Goal: Information Seeking & Learning: Learn about a topic

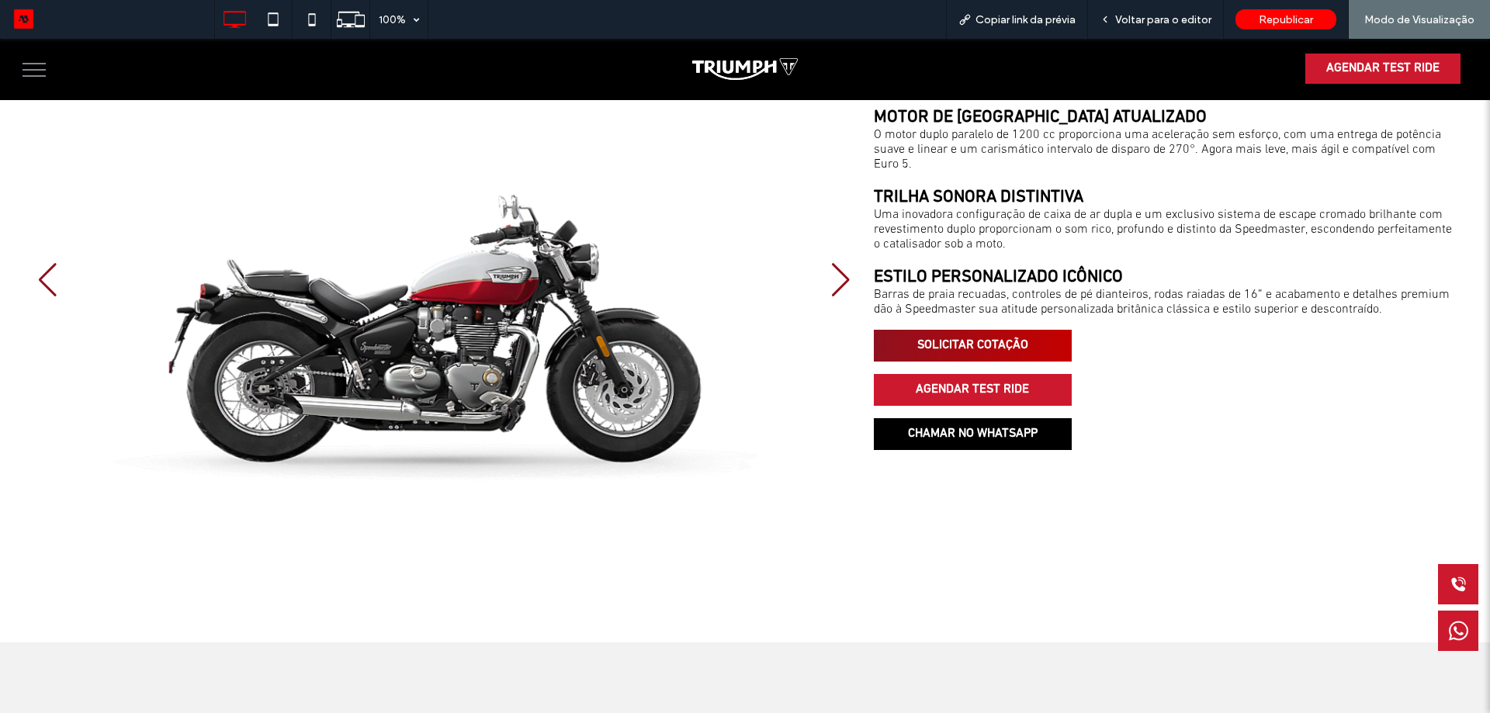
click at [1015, 350] on span "SOLICITAR COTAÇÃO" at bounding box center [973, 345] width 122 height 30
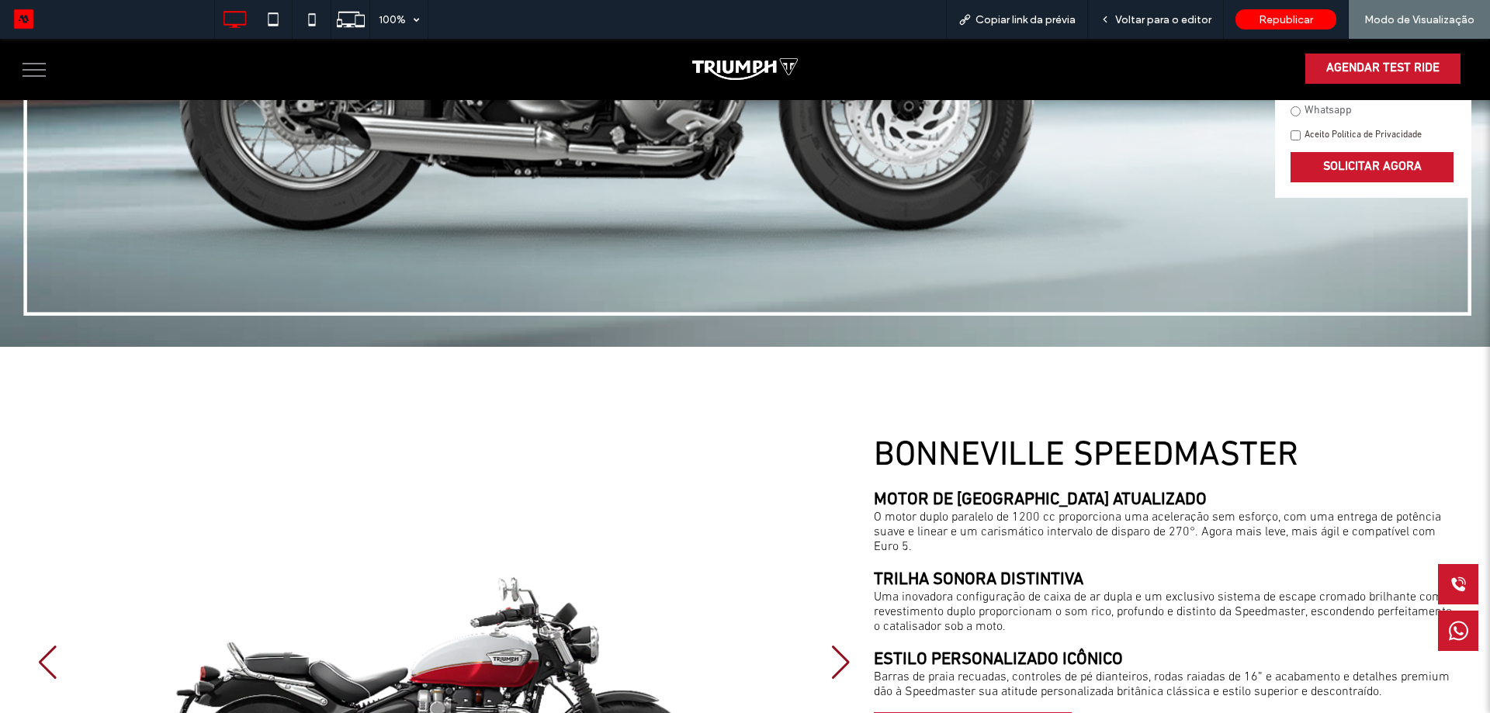
scroll to position [955, 0]
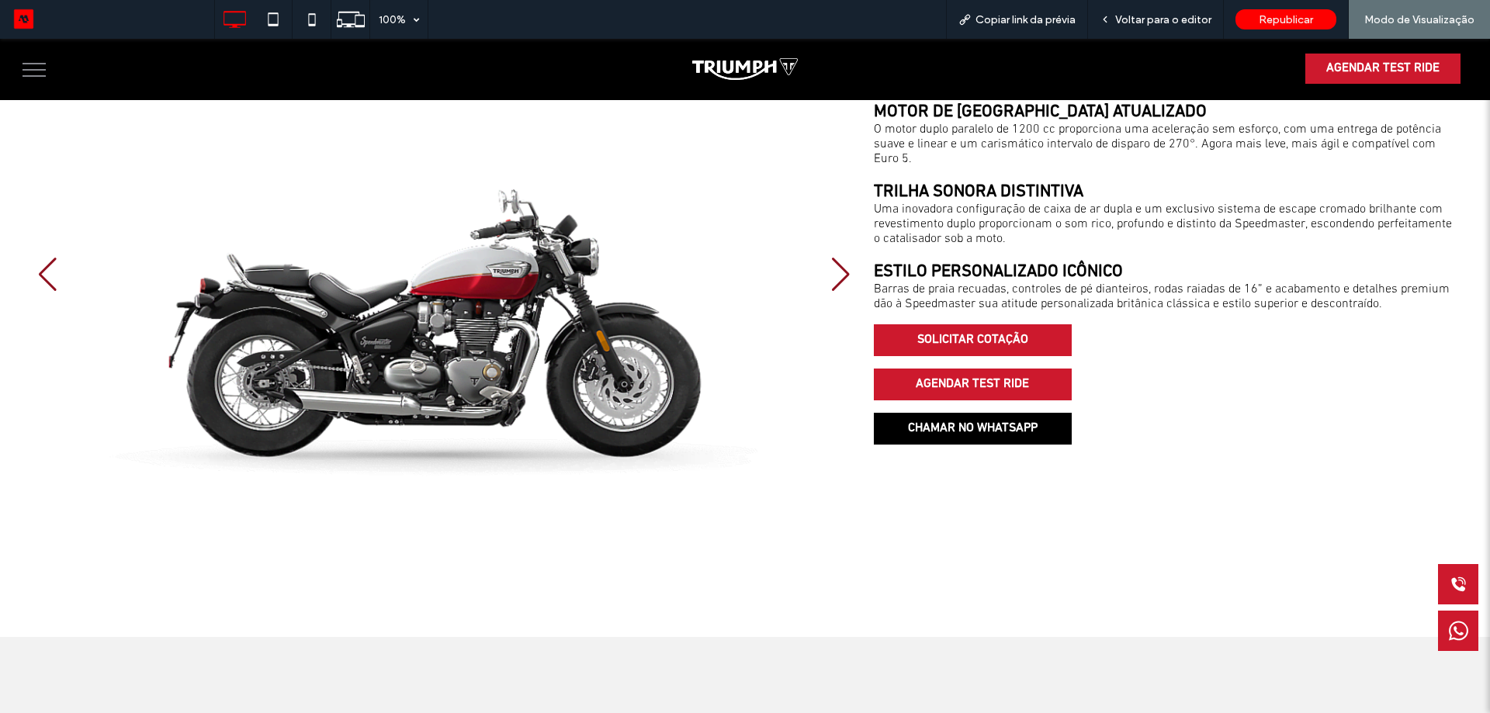
click at [846, 295] on div at bounding box center [443, 274] width 829 height 453
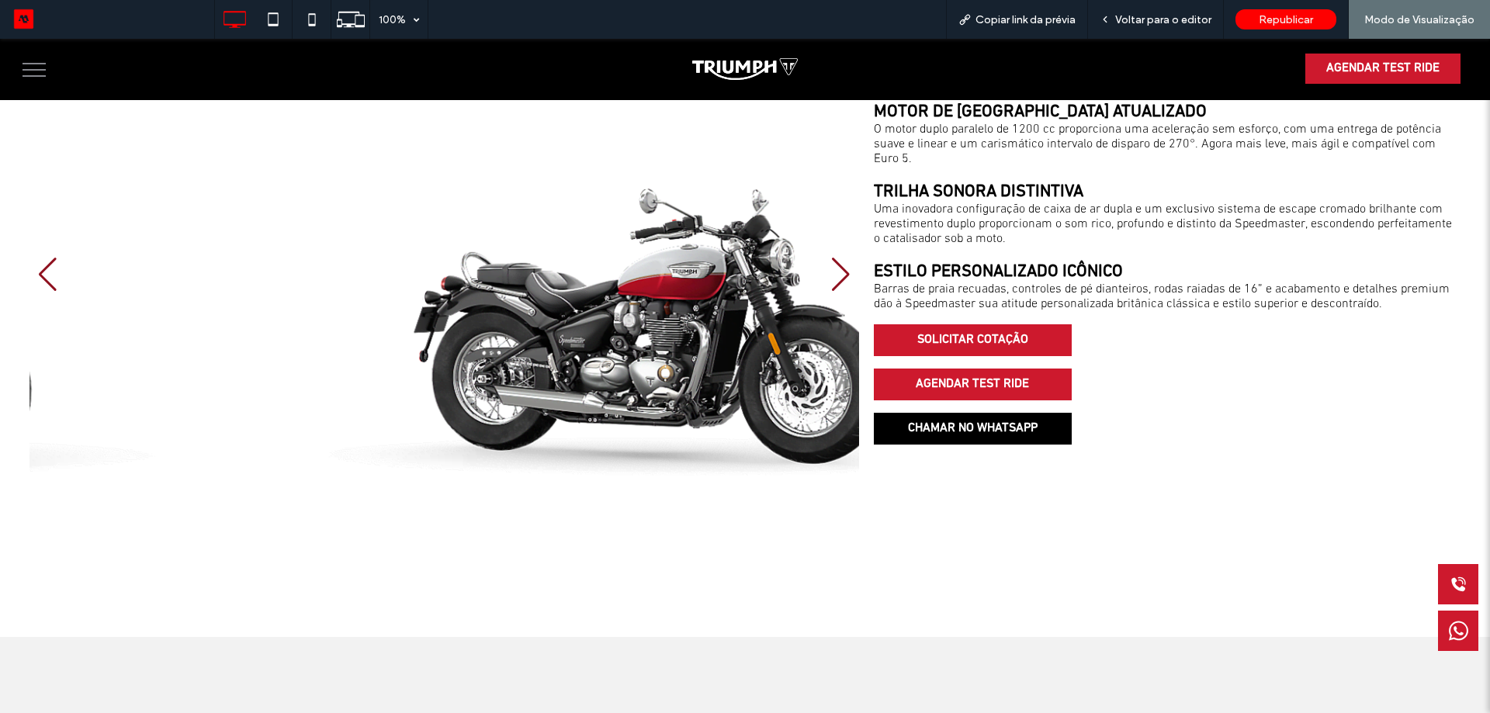
drag, startPoint x: 526, startPoint y: 288, endPoint x: 541, endPoint y: 290, distance: 14.9
click at [541, 290] on div at bounding box center [443, 274] width 829 height 453
click at [989, 388] on span "AGENDAR TEST RIDE" at bounding box center [972, 384] width 124 height 30
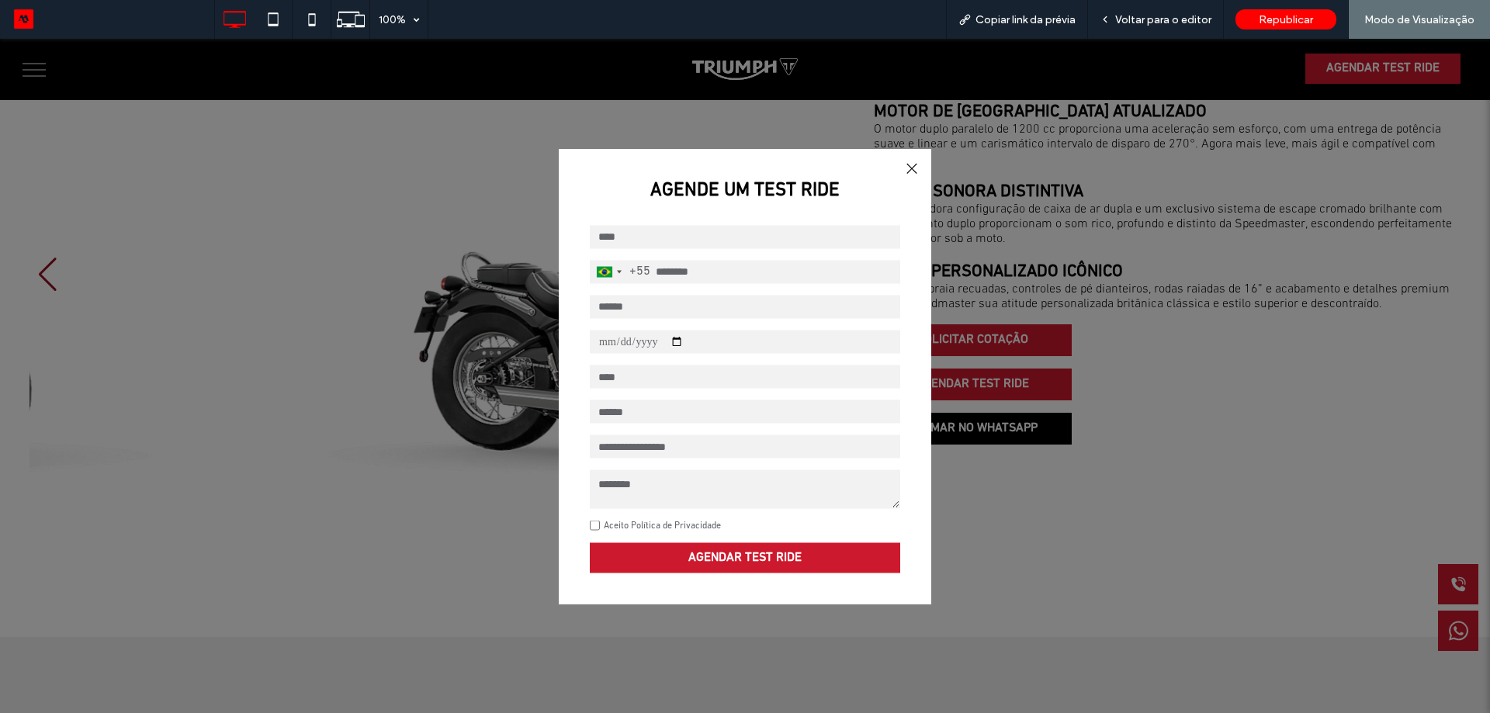
click at [910, 168] on div at bounding box center [911, 167] width 21 height 21
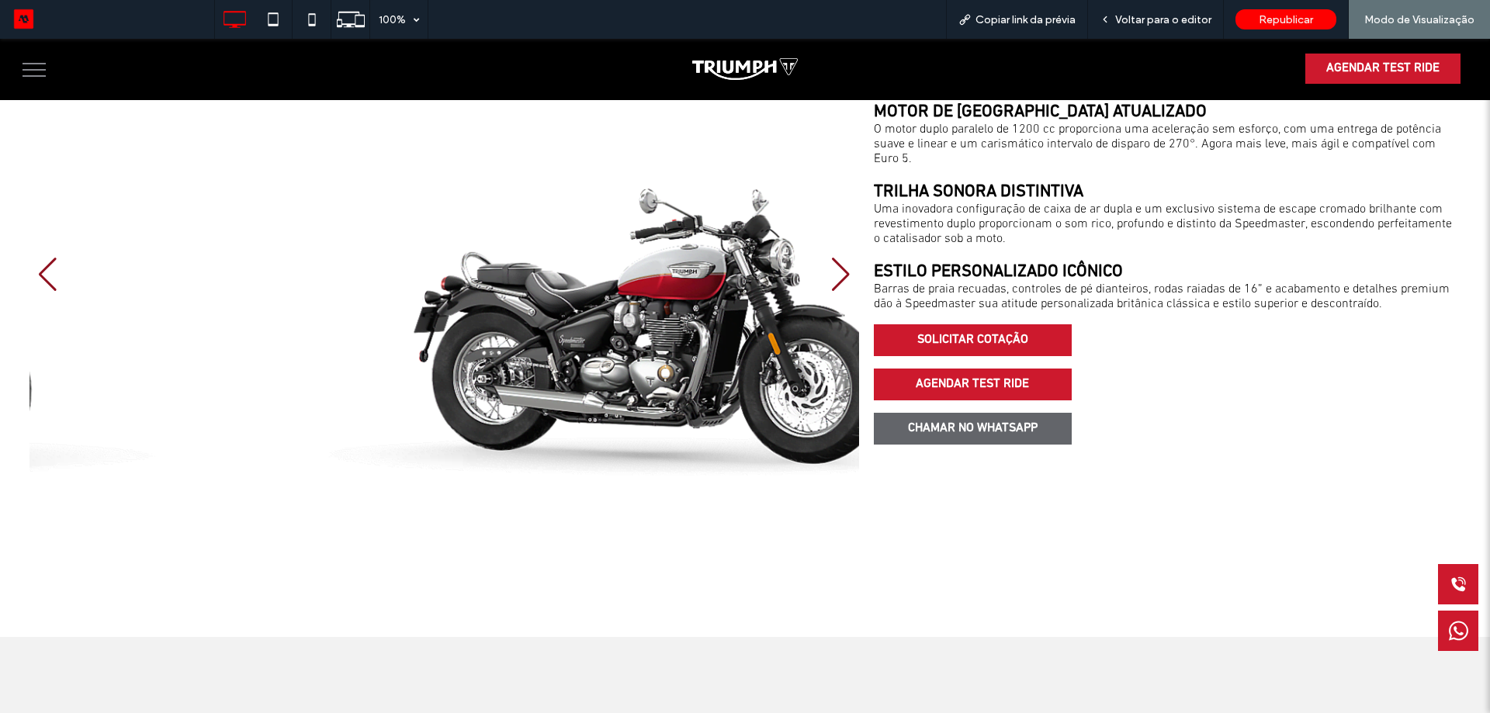
click at [926, 420] on span "CHAMAR NO WHATSAPP" at bounding box center [972, 429] width 140 height 30
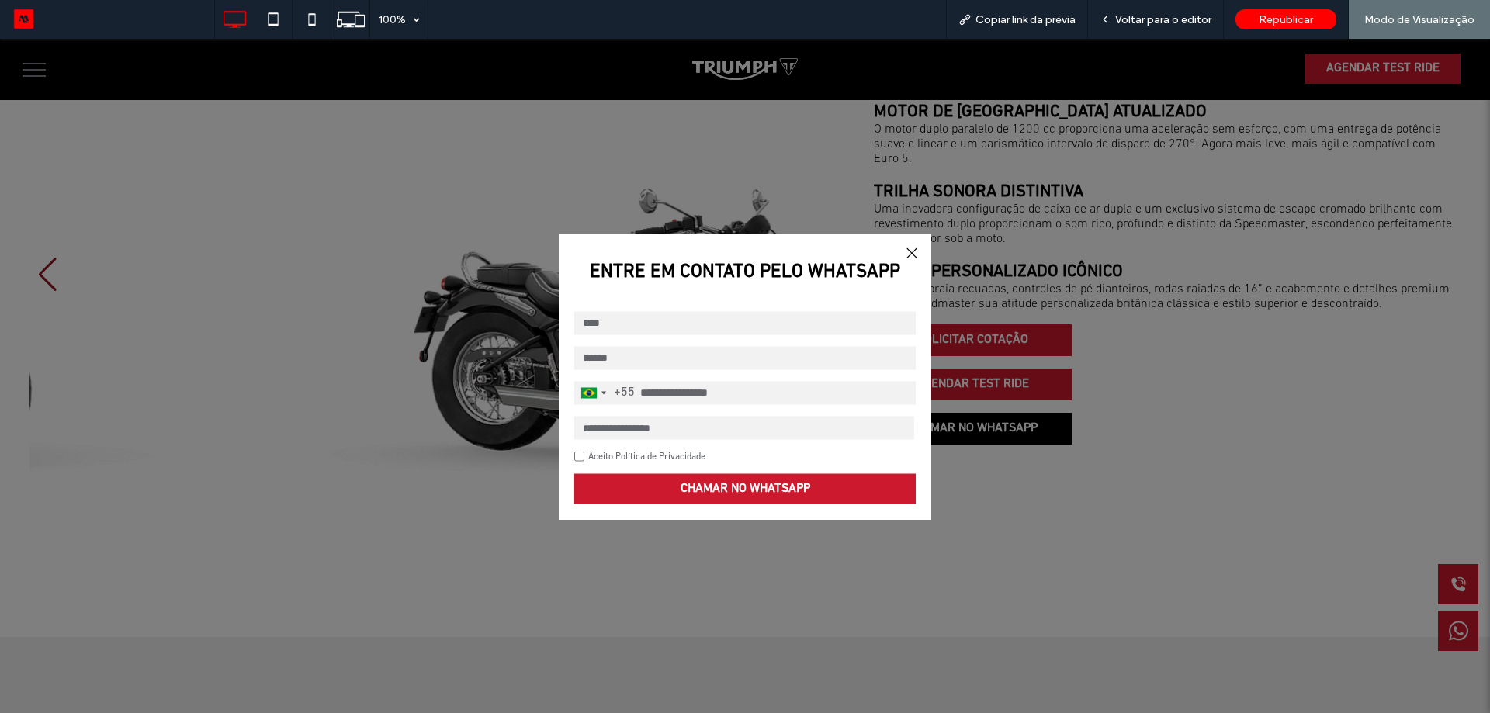
click at [896, 261] on strong "ENTRE EM CONTATO PELO WHATSAPP" at bounding box center [745, 271] width 372 height 47
click at [909, 257] on div at bounding box center [911, 252] width 21 height 21
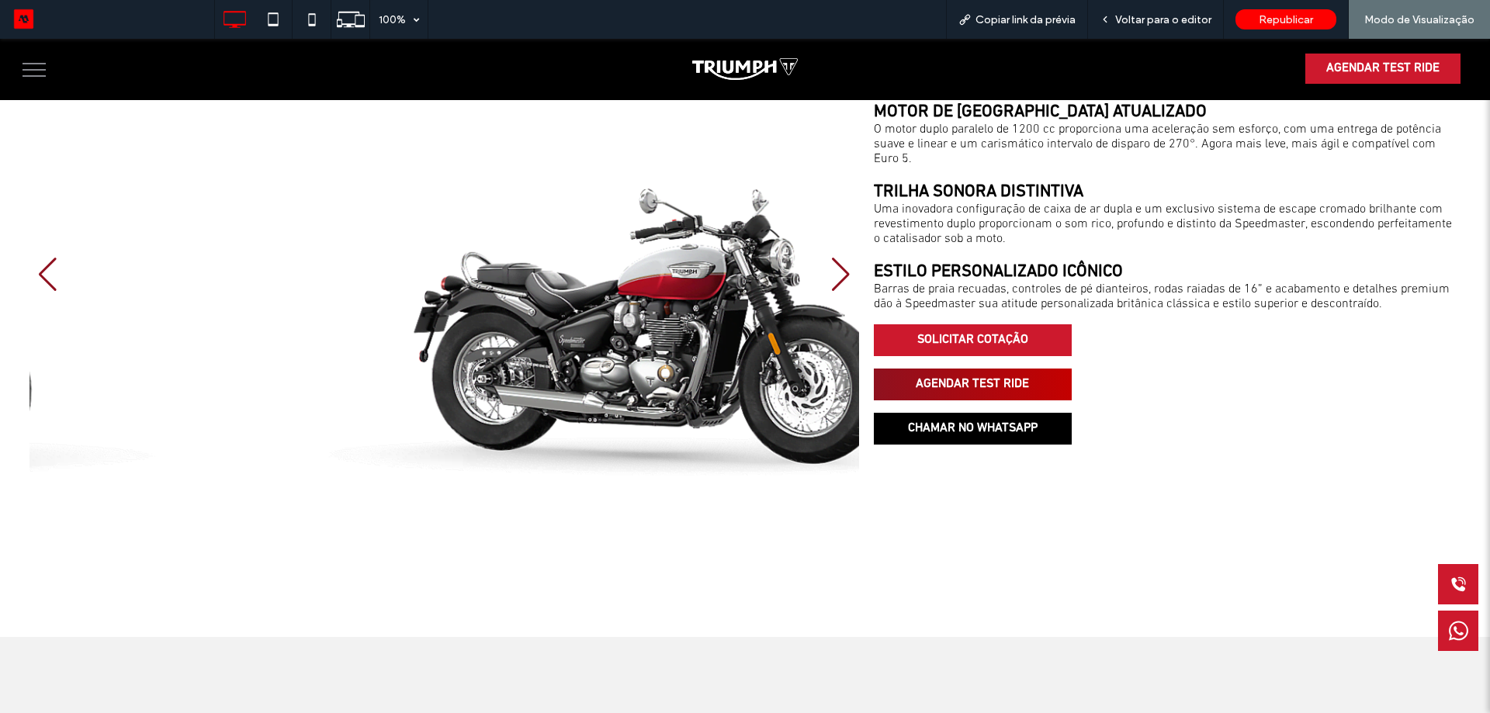
click at [933, 374] on span "AGENDAR TEST RIDE" at bounding box center [972, 384] width 124 height 30
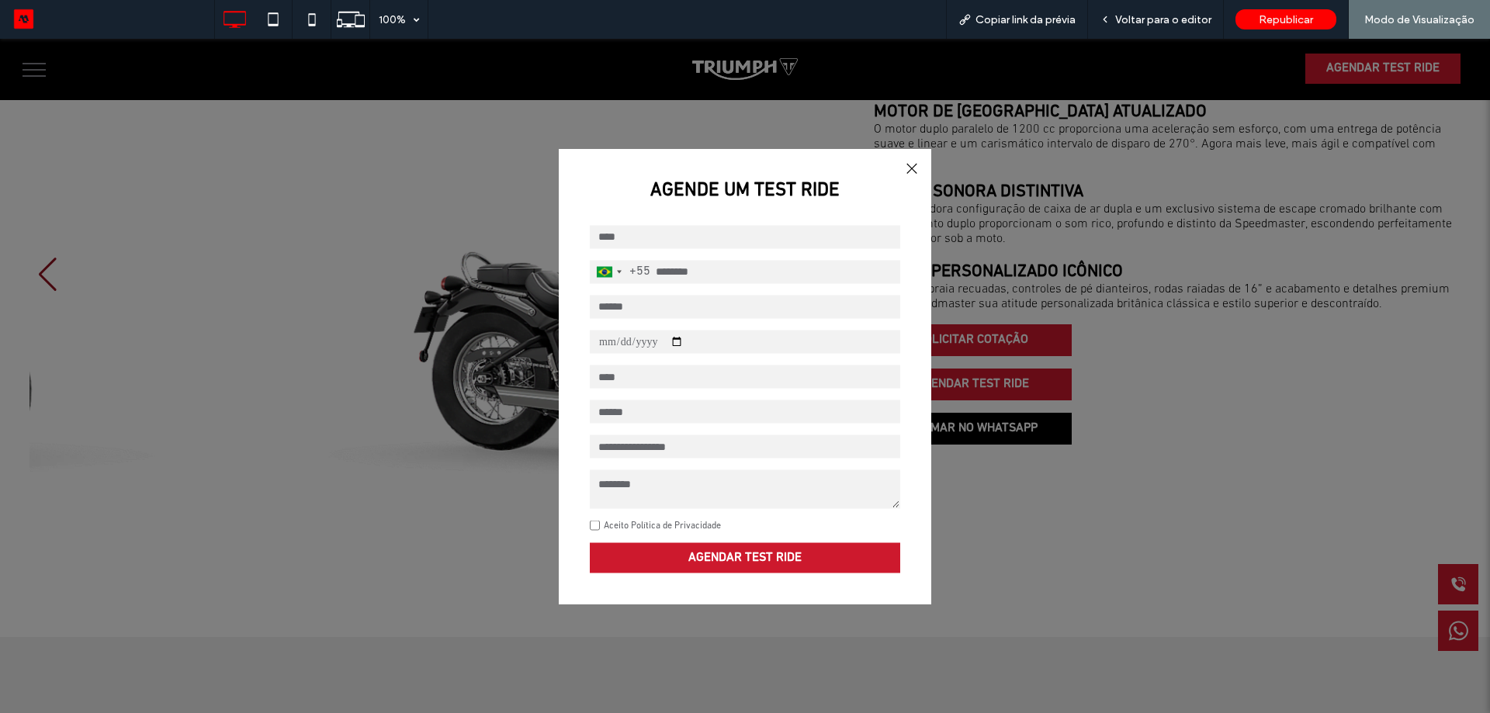
click at [901, 163] on div at bounding box center [911, 167] width 21 height 21
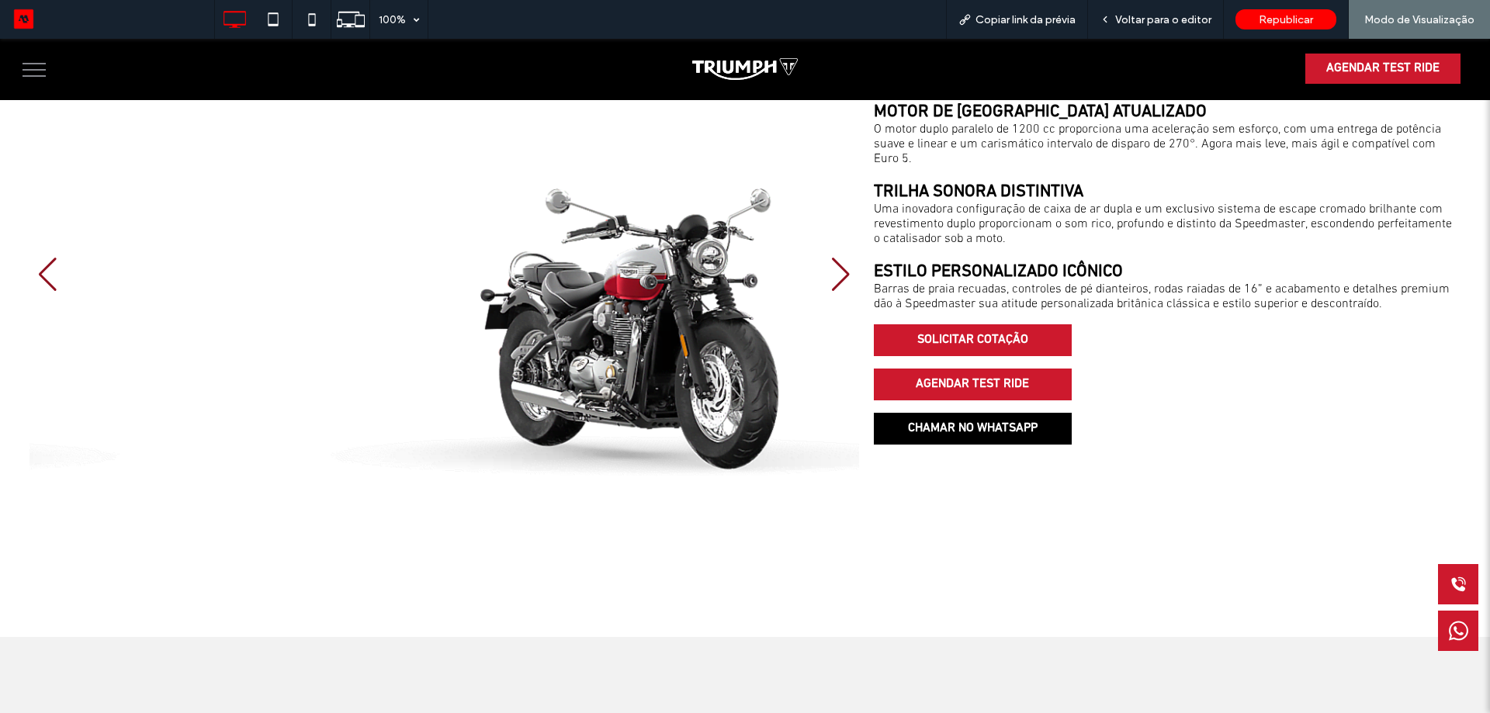
drag, startPoint x: 538, startPoint y: 275, endPoint x: 502, endPoint y: 289, distance: 38.8
click at [502, 289] on div at bounding box center [443, 274] width 829 height 453
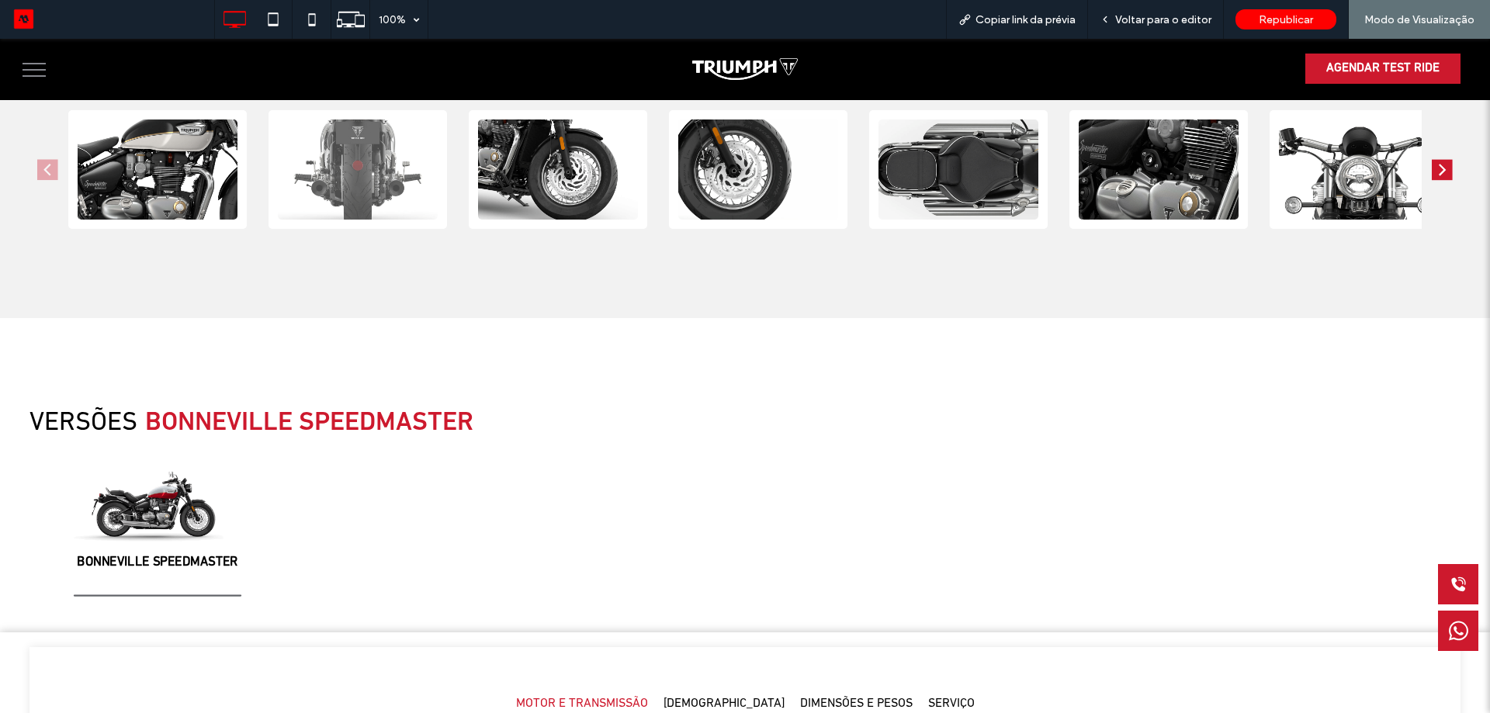
click at [386, 194] on img "2 / 10" at bounding box center [358, 169] width 160 height 100
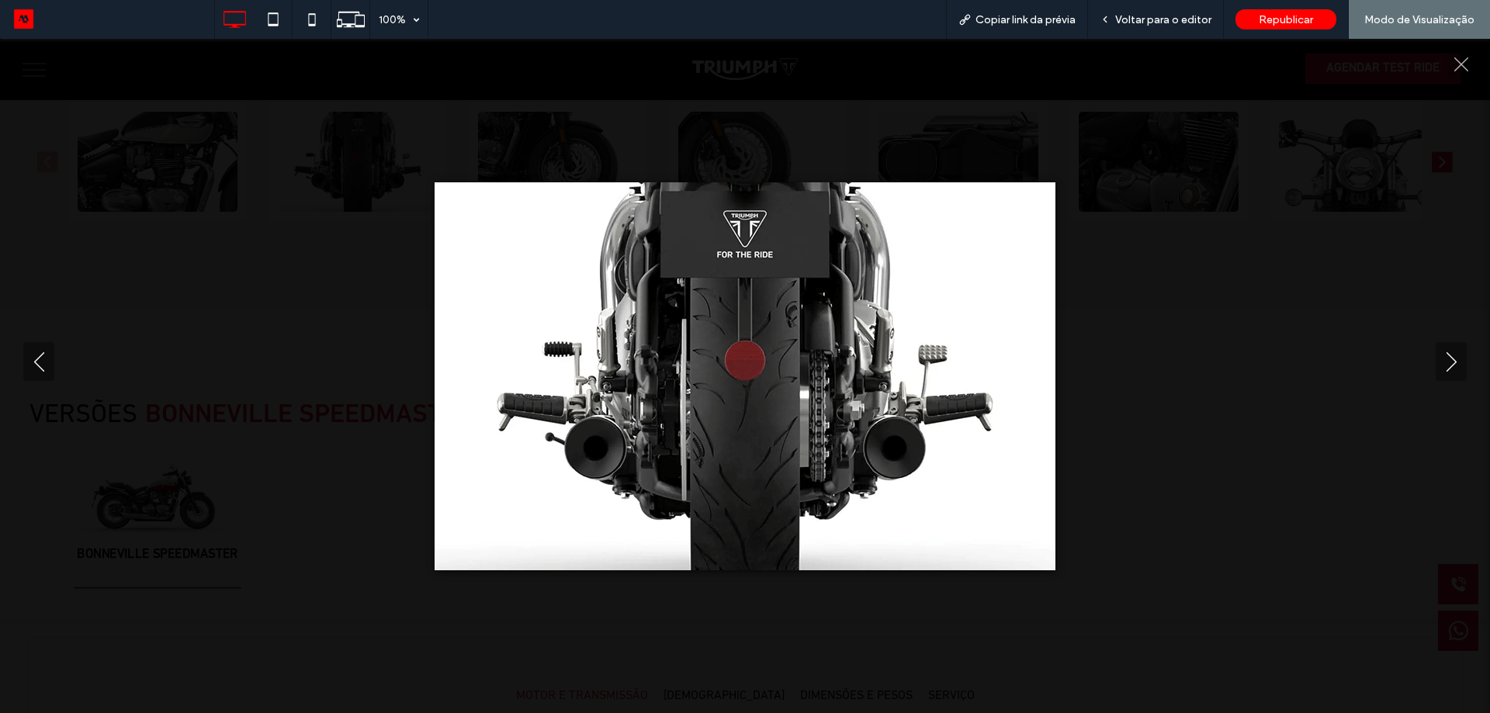
click at [1203, 234] on div at bounding box center [745, 376] width 1490 height 388
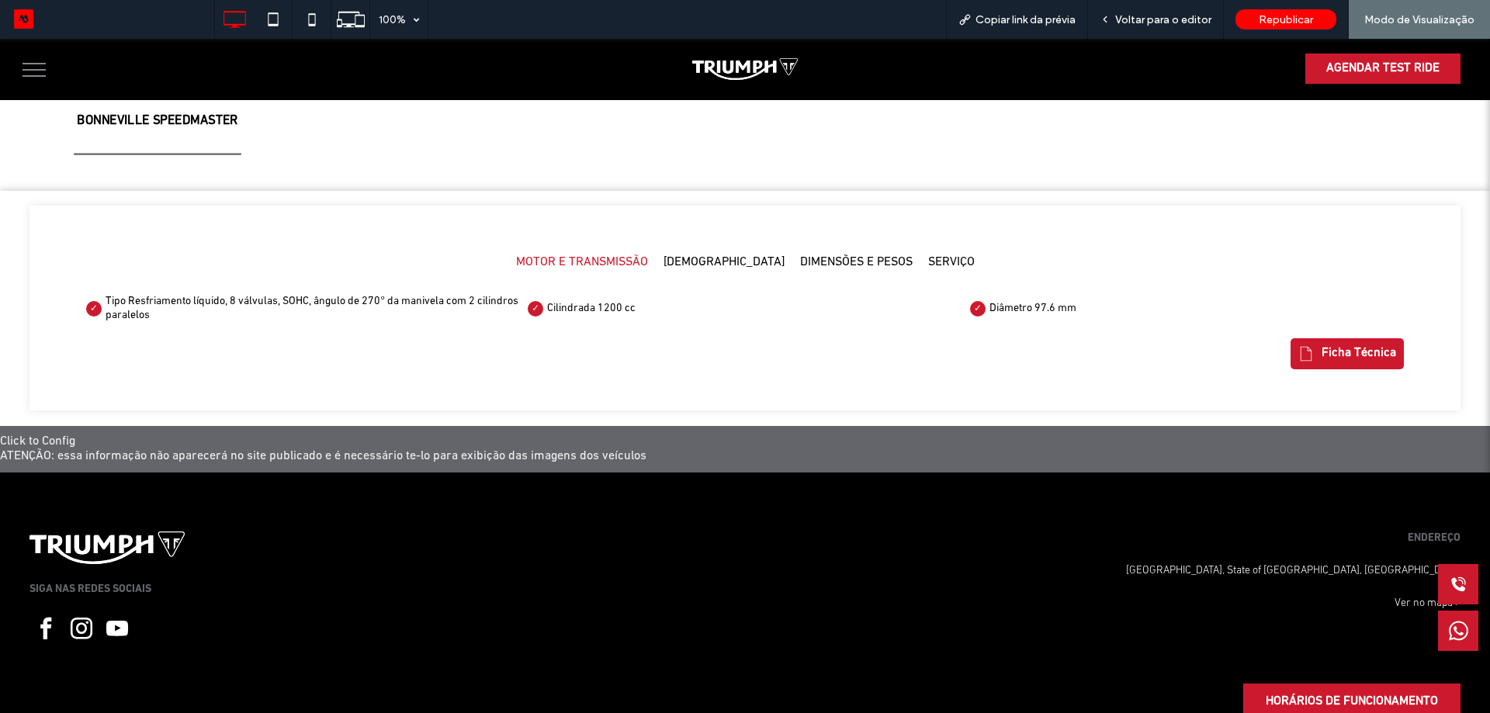
scroll to position [2151, 0]
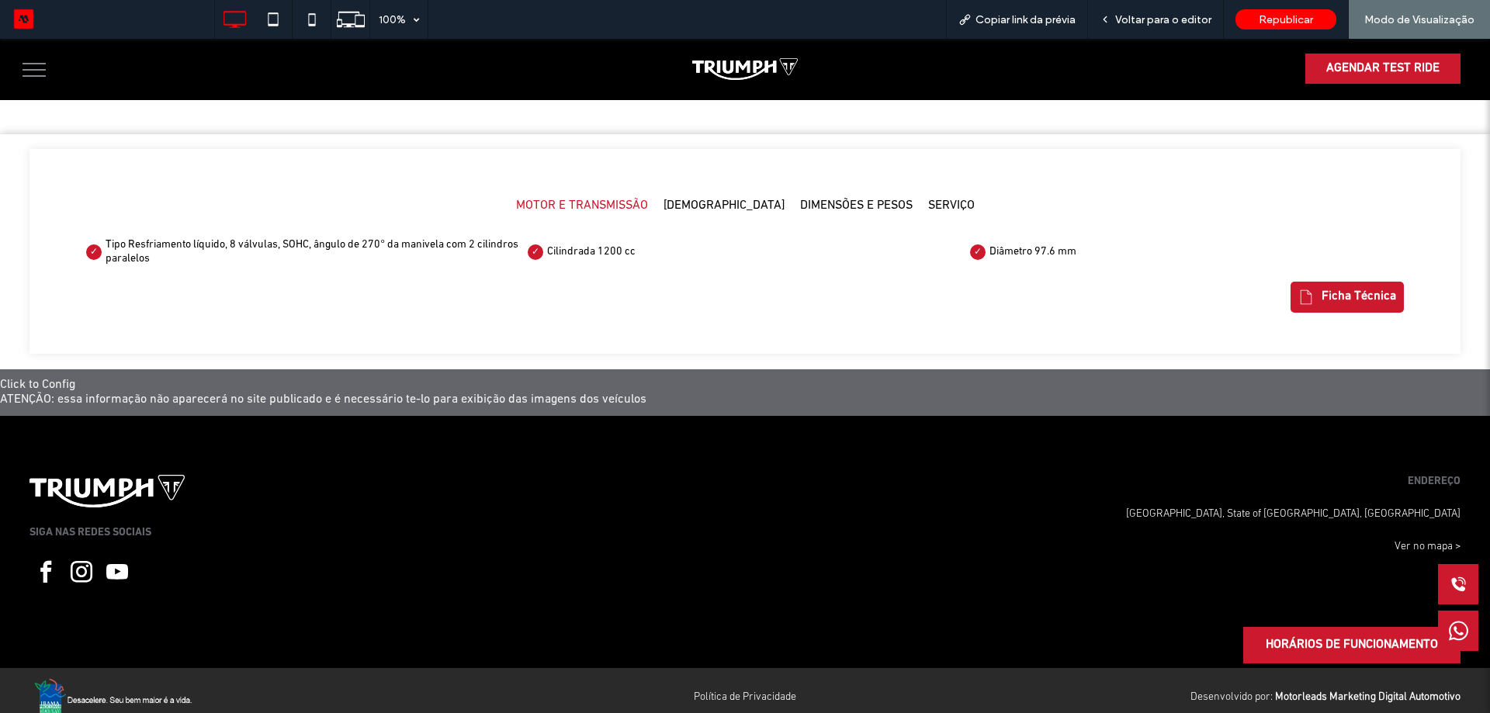
click at [723, 199] on h5 "CHASSI" at bounding box center [723, 206] width 121 height 15
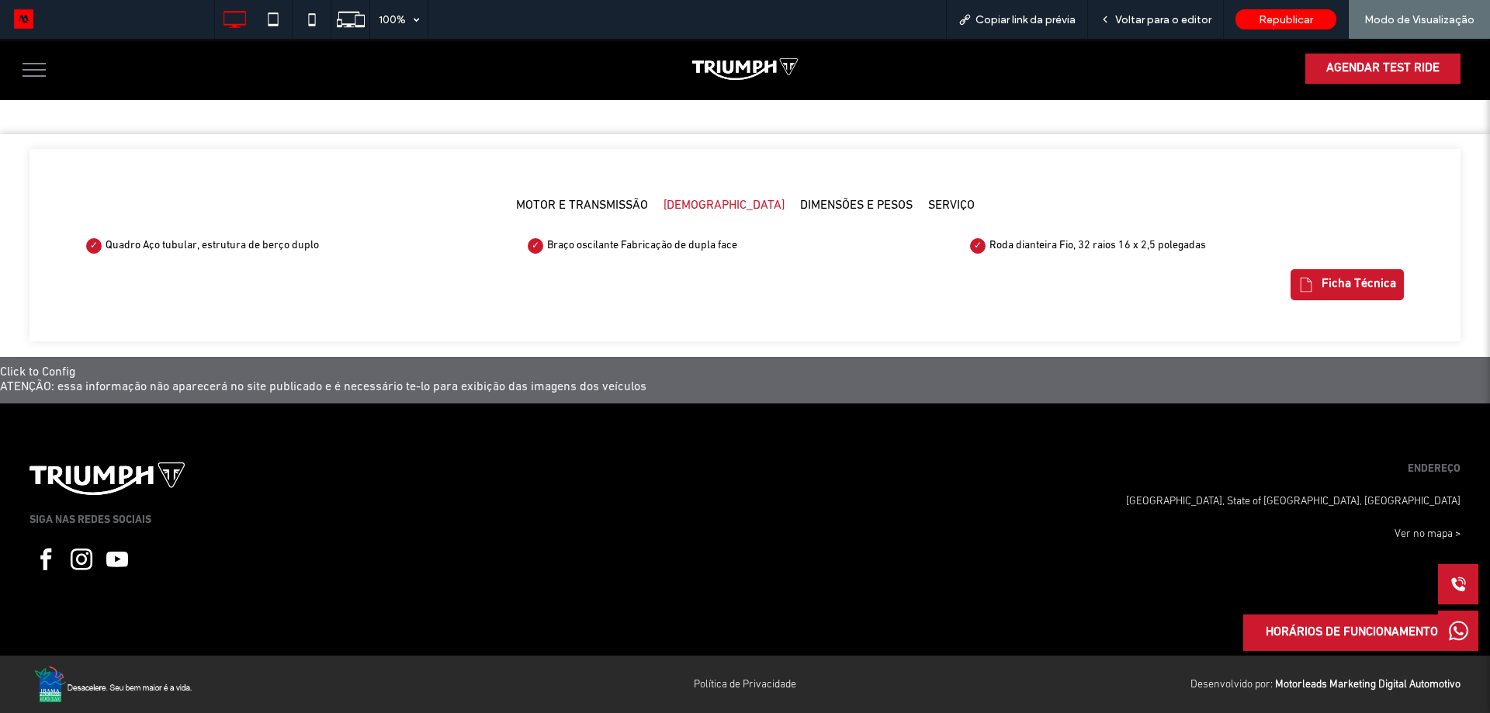
scroll to position [2140, 0]
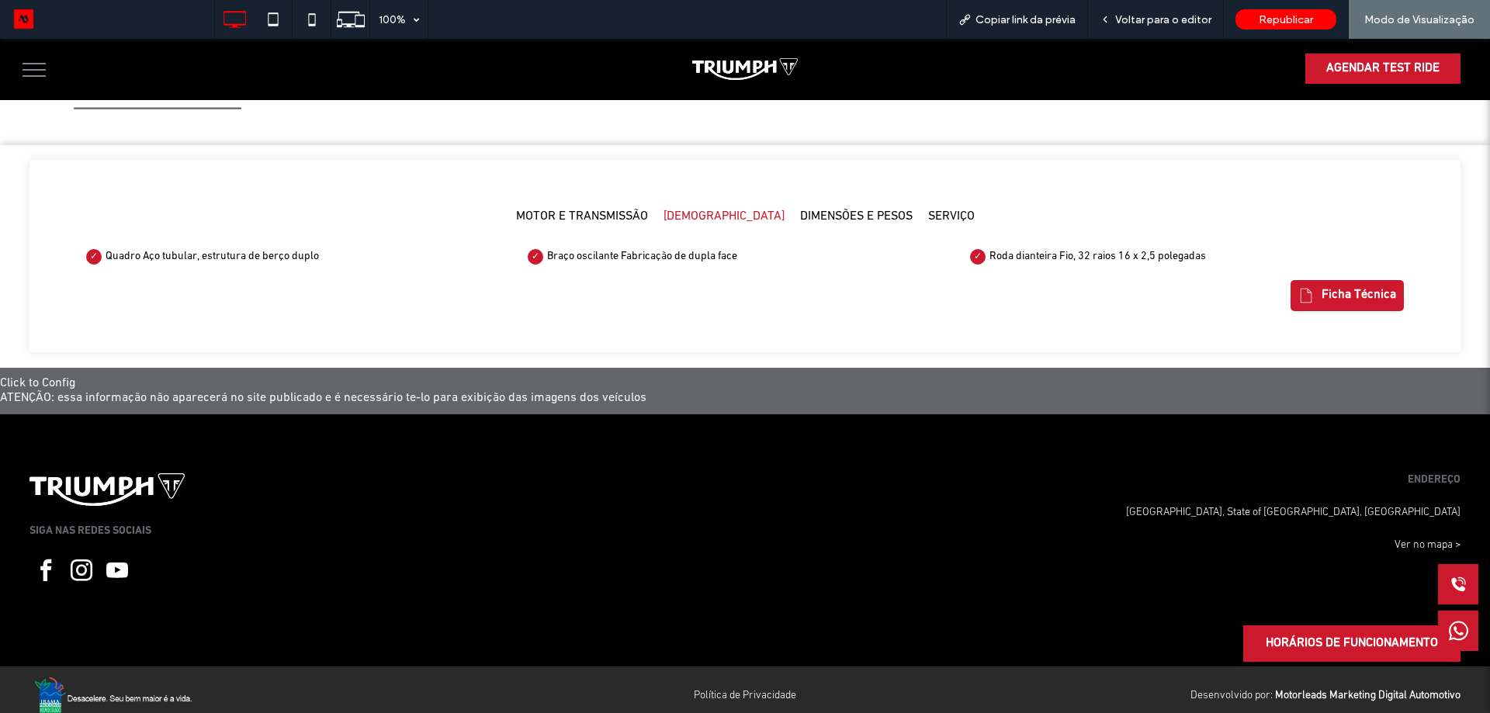
click at [821, 209] on h5 "DIMENSÕES E PESOS" at bounding box center [856, 216] width 112 height 15
click at [928, 209] on h5 "SERVIÇO" at bounding box center [951, 216] width 47 height 15
click at [832, 209] on h5 "DIMENSÕES E PESOS" at bounding box center [856, 216] width 112 height 15
click at [732, 209] on h5 "CHASSI" at bounding box center [723, 216] width 121 height 15
drag, startPoint x: 596, startPoint y: 201, endPoint x: 577, endPoint y: 209, distance: 20.5
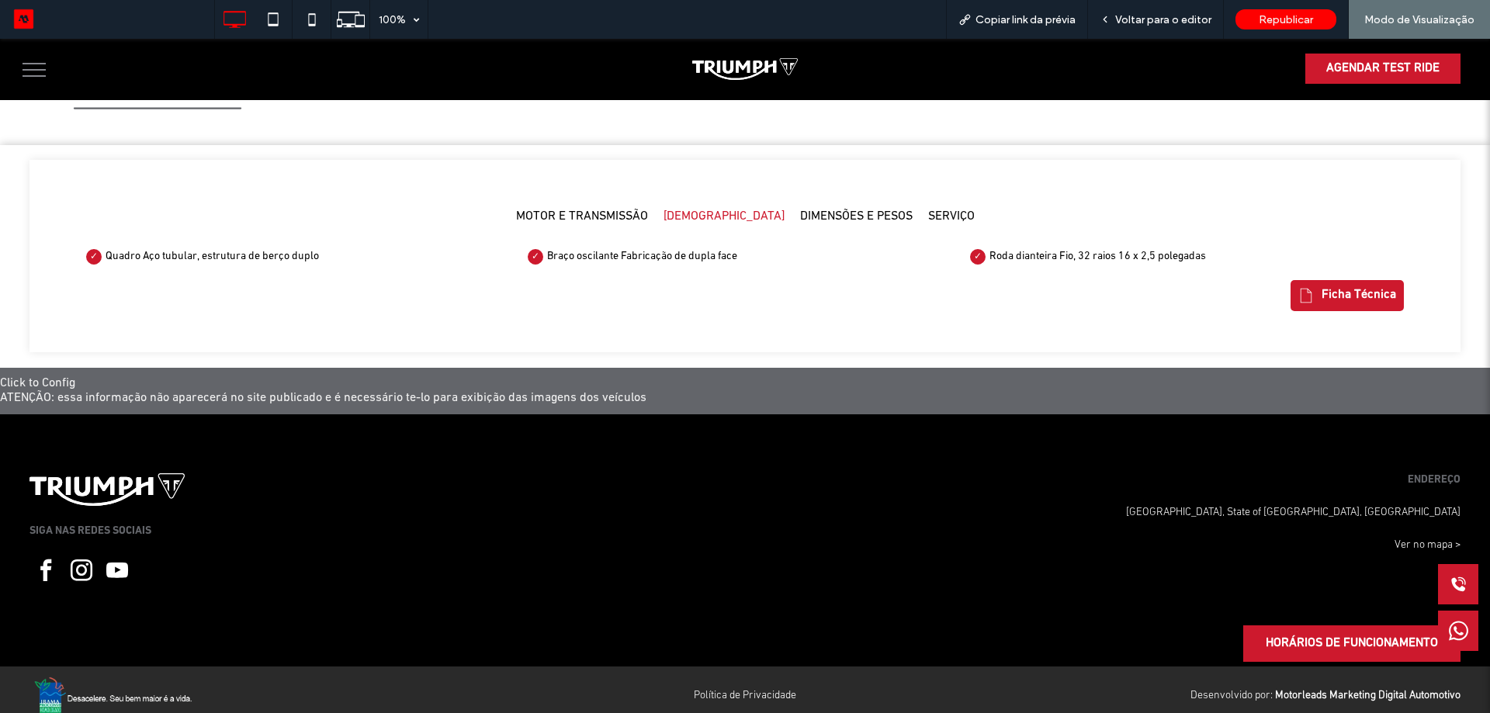
click at [597, 209] on h5 "MOTOR E TRANSMISSÃO" at bounding box center [582, 216] width 132 height 15
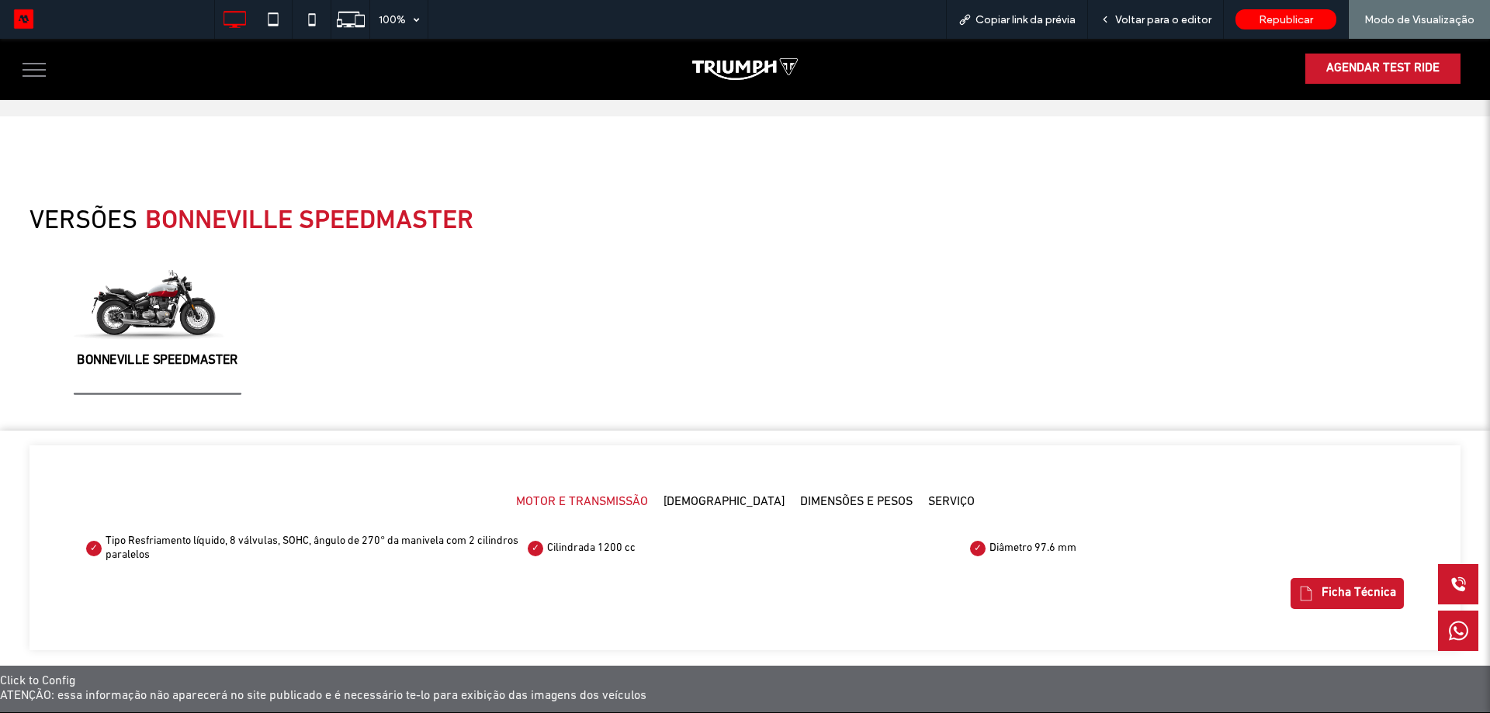
scroll to position [1686, 0]
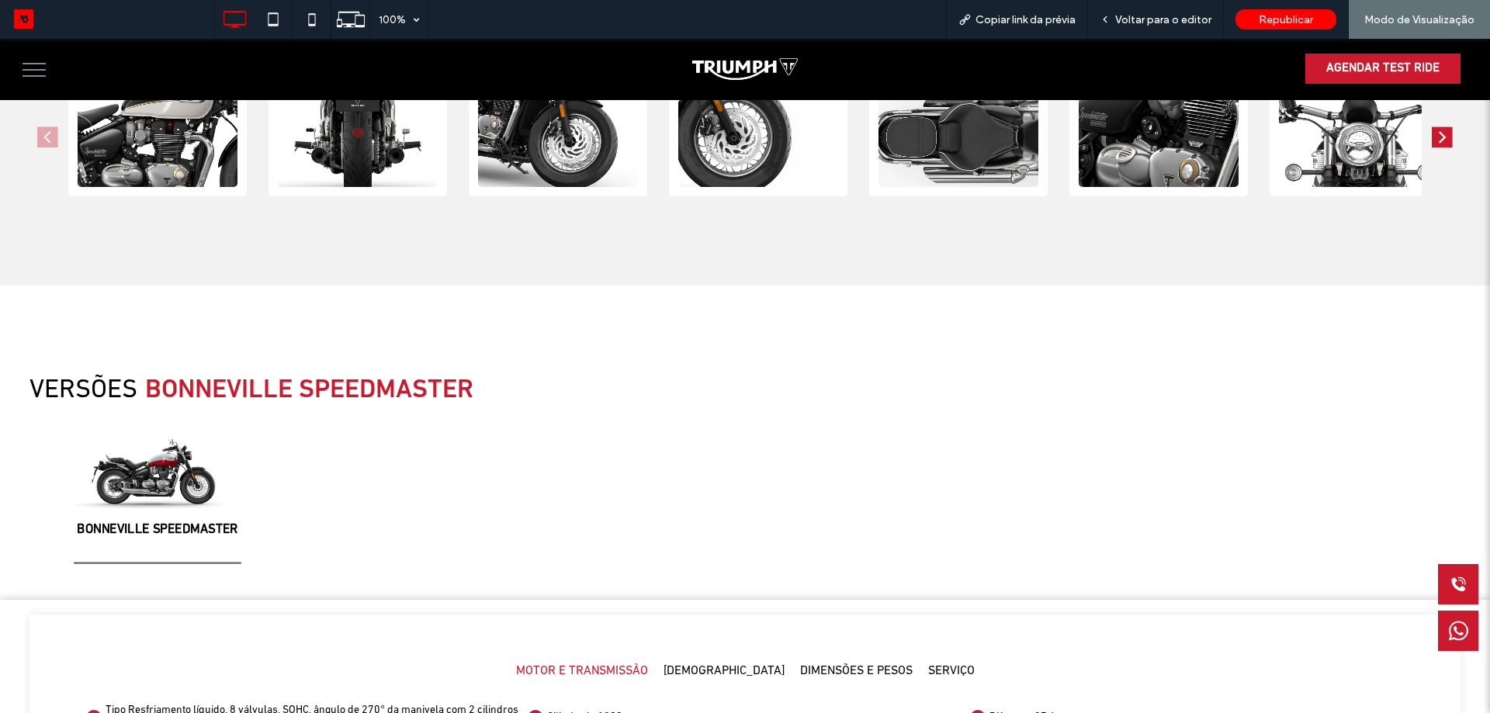
click at [30, 58] on button "menu" at bounding box center [34, 70] width 40 height 40
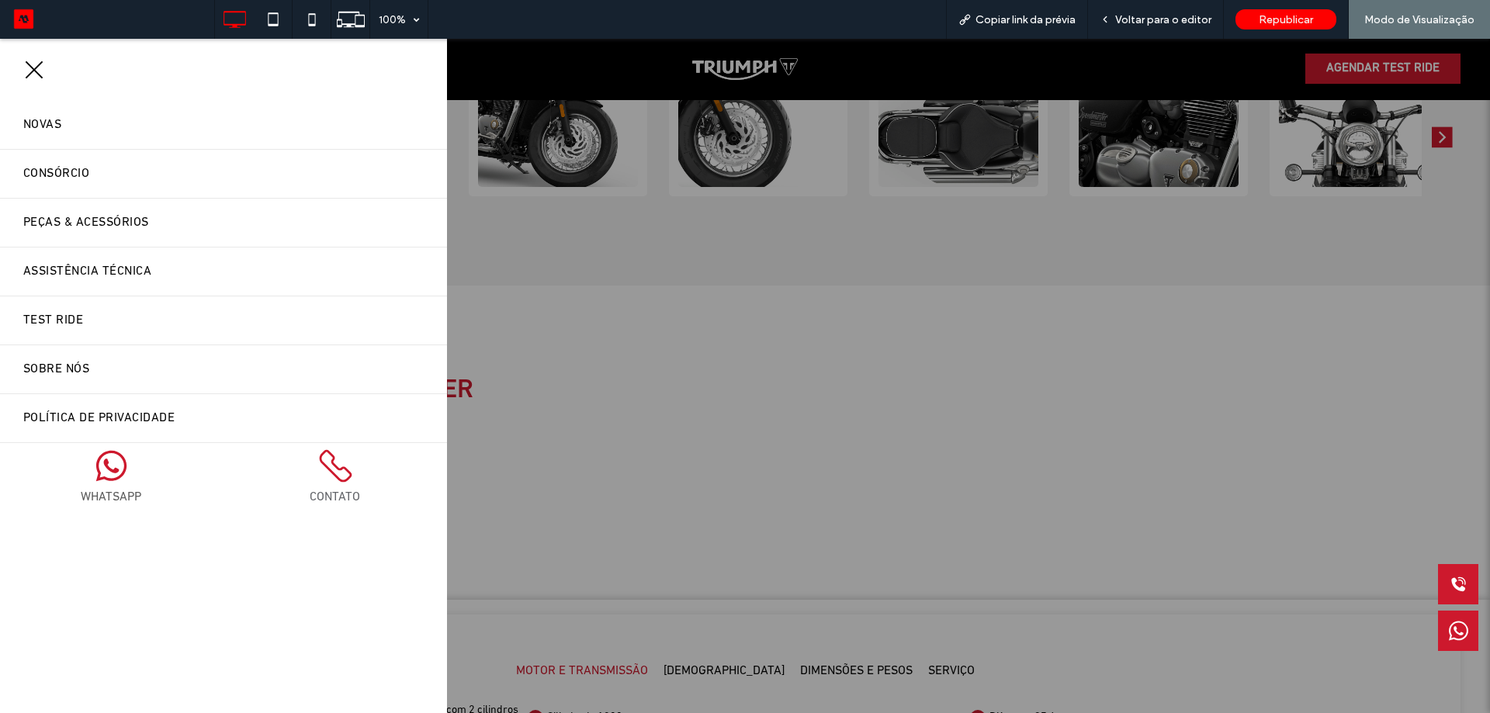
click at [46, 75] on button "menu" at bounding box center [34, 70] width 40 height 40
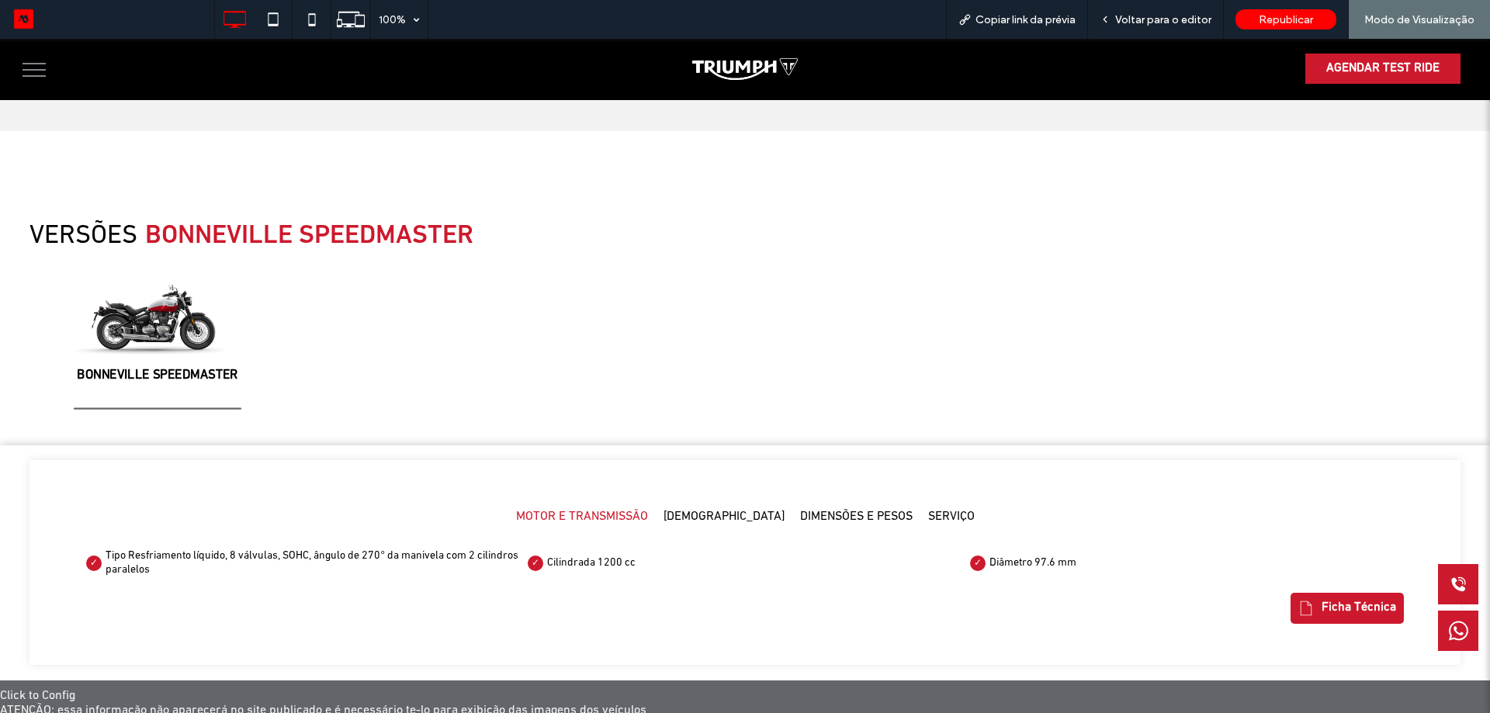
scroll to position [1841, 0]
drag, startPoint x: 77, startPoint y: 548, endPoint x: 243, endPoint y: 542, distance: 166.2
click at [185, 556] on div "MOTOR E TRANSMISSÃO CHASSI DIMENSÕES E PESOS SERVIÇO Tipo Resfriamento líquido,…" at bounding box center [744, 561] width 1373 height 177
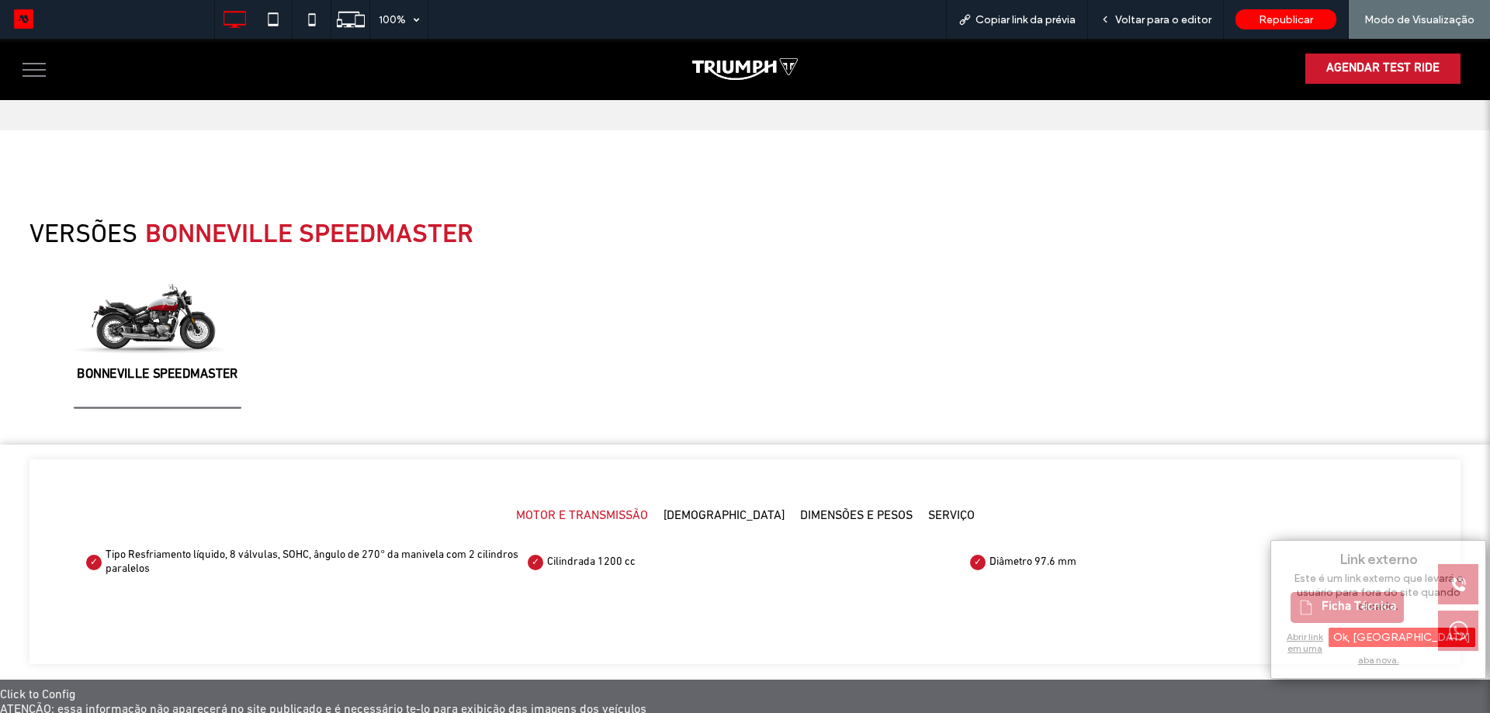
click at [754, 486] on div "MOTOR E TRANSMISSÃO CHASSI DIMENSÕES E PESOS SERVIÇO Tipo Resfriamento líquido,…" at bounding box center [744, 561] width 1373 height 177
